Goal: Task Accomplishment & Management: Manage account settings

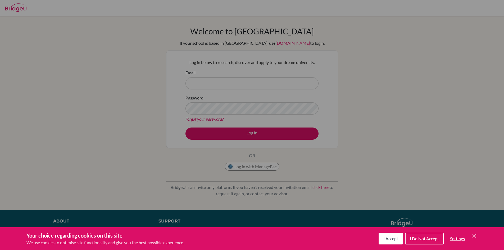
click at [472, 233] on icon "Cookie Control Close Icon" at bounding box center [474, 236] width 6 height 6
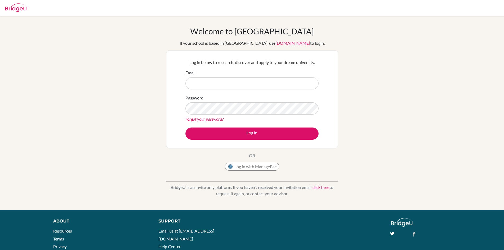
click at [246, 74] on div "Email" at bounding box center [251, 80] width 133 height 20
click at [246, 82] on input "Email" at bounding box center [251, 83] width 133 height 12
click at [255, 168] on button "Log in with ManageBac" at bounding box center [252, 167] width 54 height 8
click at [257, 168] on button "Log in with ManageBac" at bounding box center [252, 167] width 54 height 8
click at [218, 79] on input "Email" at bounding box center [251, 83] width 133 height 12
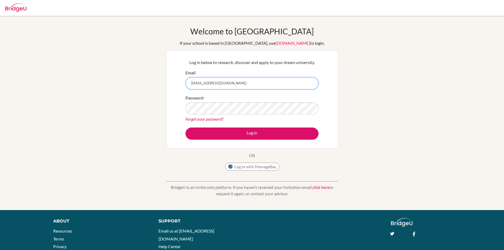
type input "ananya10@trins.org"
click at [215, 118] on link "Forgot your password?" at bounding box center [204, 118] width 38 height 5
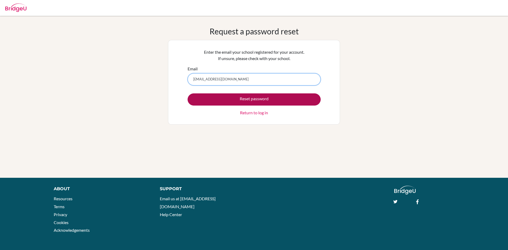
type input "[EMAIL_ADDRESS][DOMAIN_NAME]"
click at [234, 96] on button "Reset password" at bounding box center [253, 99] width 133 height 12
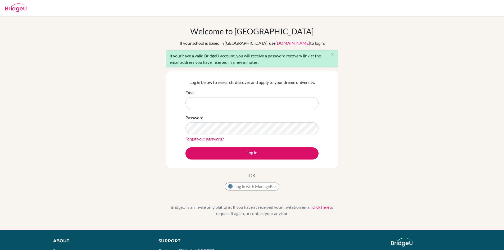
click at [234, 100] on input "Email" at bounding box center [251, 103] width 133 height 12
click at [241, 101] on input "ananya10@trins.o" at bounding box center [251, 103] width 133 height 12
type input "[EMAIL_ADDRESS][DOMAIN_NAME]"
click at [218, 137] on link "Forgot your password?" at bounding box center [204, 138] width 38 height 5
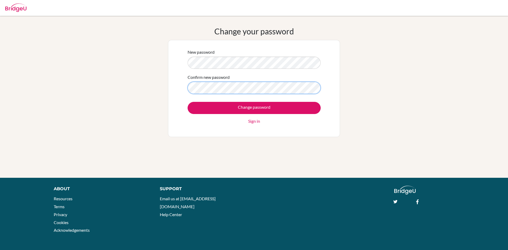
click at [187, 102] on input "Change password" at bounding box center [253, 108] width 133 height 12
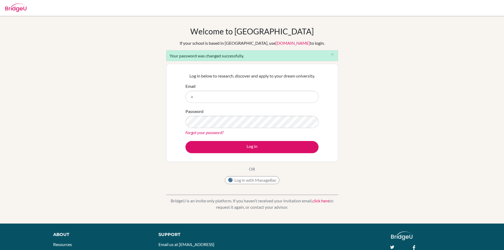
type input "[EMAIL_ADDRESS][DOMAIN_NAME]"
click at [185, 141] on button "Log in" at bounding box center [251, 147] width 133 height 12
